Goal: Information Seeking & Learning: Learn about a topic

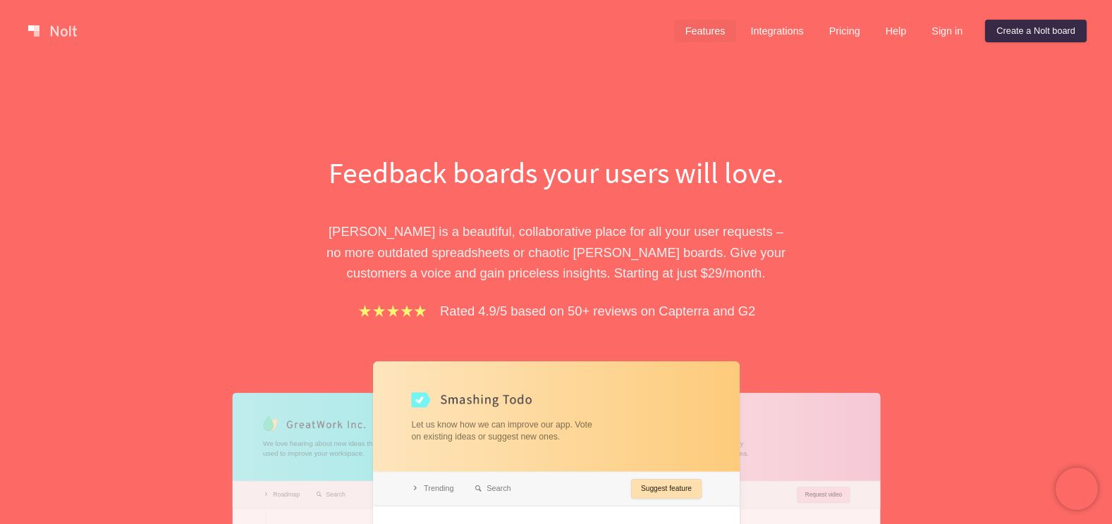
click at [704, 36] on link "Features" at bounding box center [705, 31] width 63 height 23
click at [701, 35] on link "Features" at bounding box center [705, 31] width 63 height 23
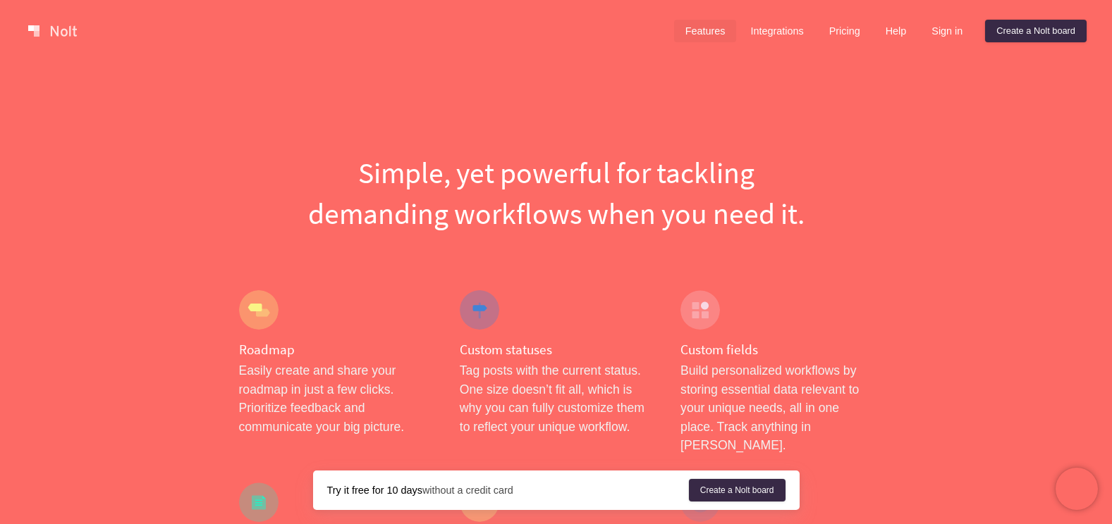
click at [713, 32] on link "Features" at bounding box center [705, 31] width 63 height 23
